Goal: Task Accomplishment & Management: Complete application form

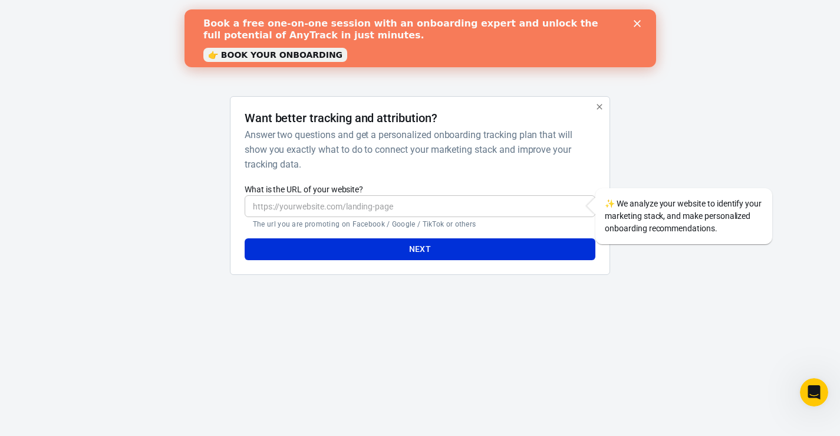
click at [638, 25] on polygon "Close" at bounding box center [636, 23] width 7 height 7
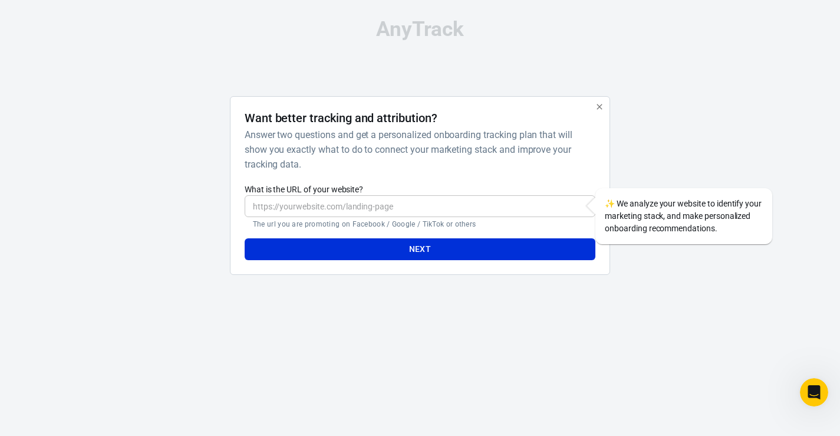
click at [311, 209] on input "What is the URL of your website?" at bounding box center [420, 206] width 351 height 22
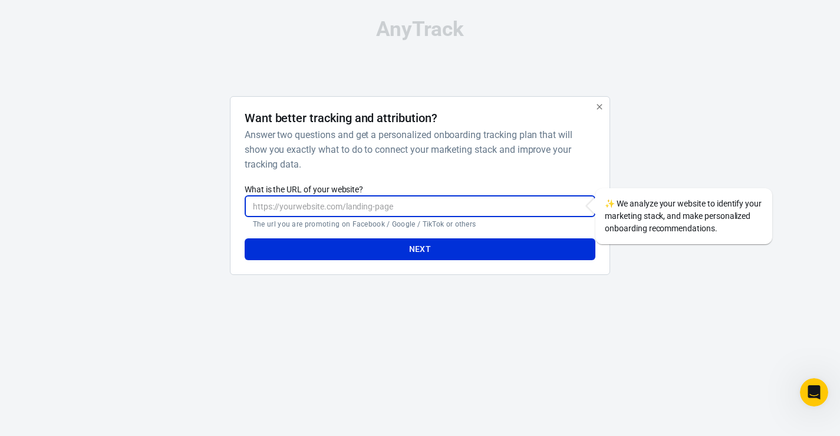
type input "w"
click at [306, 212] on input "What is the URL of your website?" at bounding box center [420, 206] width 351 height 22
click at [285, 212] on input "What is the URL of your website?" at bounding box center [420, 206] width 351 height 22
type input "[DOMAIN_NAME]"
click at [368, 252] on button "Next" at bounding box center [420, 249] width 351 height 22
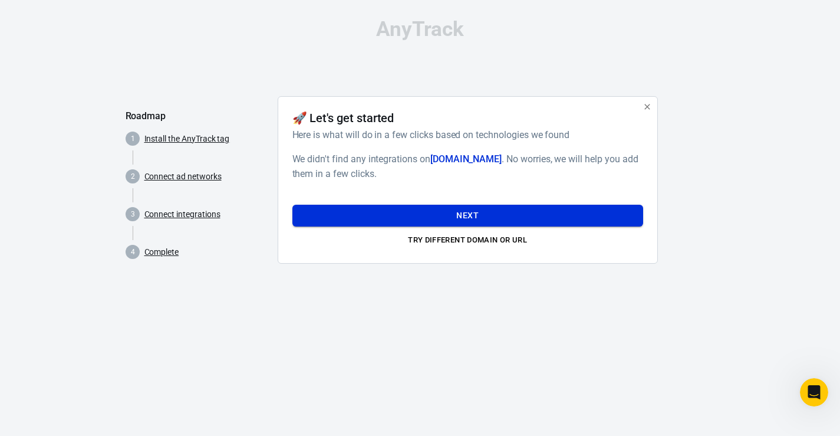
click at [381, 215] on button "Next" at bounding box center [467, 216] width 351 height 22
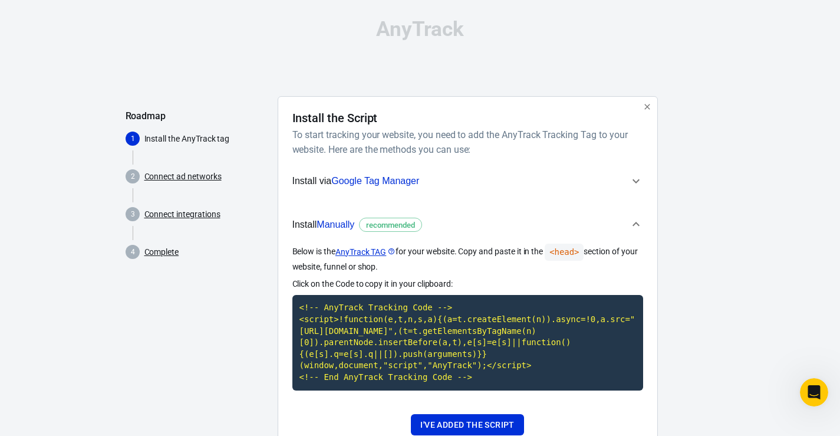
scroll to position [54, 0]
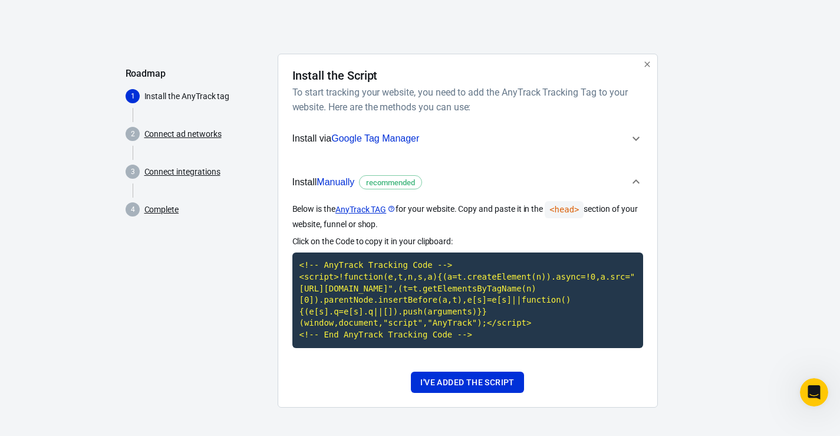
click at [630, 131] on icon "button" at bounding box center [636, 138] width 14 height 14
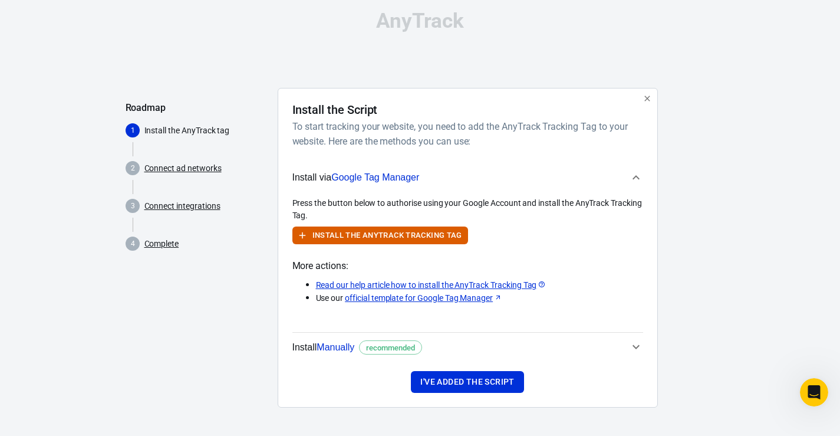
scroll to position [8, 0]
